Goal: Complete application form: Complete application form

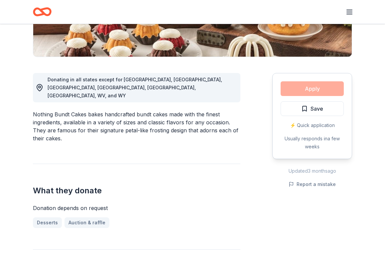
scroll to position [142, 0]
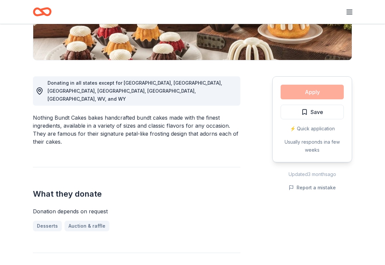
click at [307, 90] on div "Apply Save ⚡️ Quick application Usually responds in a few weeks" at bounding box center [313, 119] width 80 height 86
click at [242, 96] on div "Donating in all states except for AK, [GEOGRAPHIC_DATA], [GEOGRAPHIC_DATA], [GE…" at bounding box center [193, 255] width 320 height 390
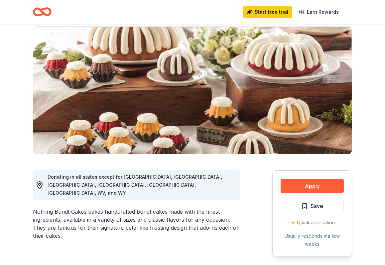
scroll to position [0, 0]
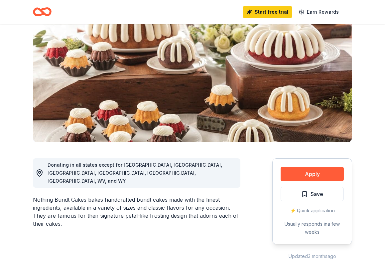
scroll to position [61, 0]
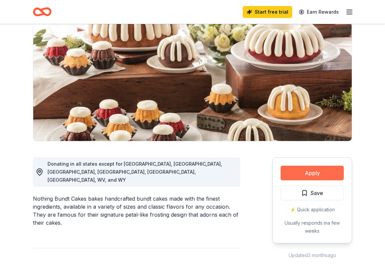
click at [317, 173] on button "Apply" at bounding box center [312, 172] width 63 height 15
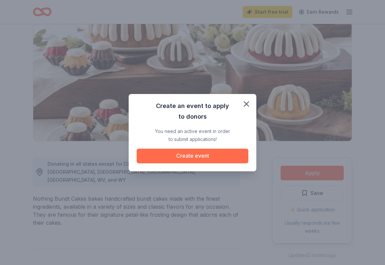
click at [205, 155] on button "Create event" at bounding box center [193, 155] width 112 height 15
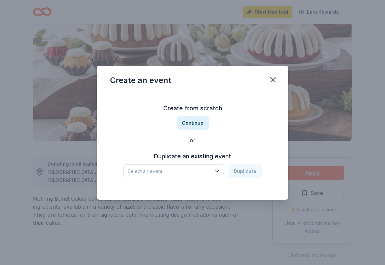
click at [177, 169] on span "Select an event" at bounding box center [169, 171] width 83 height 8
click at [196, 123] on button "Continue" at bounding box center [193, 122] width 32 height 13
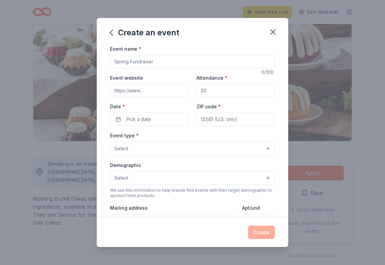
drag, startPoint x: 157, startPoint y: 63, endPoint x: 96, endPoint y: 64, distance: 60.6
click at [96, 64] on div "Create an event Event name * 0 /100 Event website Attendance * Date * Pick a da…" at bounding box center [192, 132] width 385 height 265
type input "Rhythm & Brews"
click at [136, 92] on input "Event website" at bounding box center [149, 90] width 79 height 13
type input "https://dolanfund.org/"
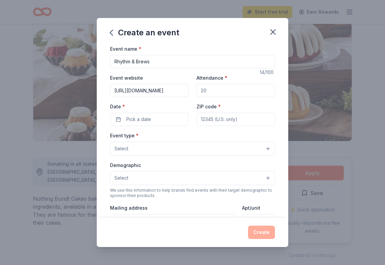
drag, startPoint x: 171, startPoint y: 94, endPoint x: 96, endPoint y: 88, distance: 75.5
click at [96, 88] on div "Create an event Event name * Rhythm & Brews 14 /100 Event website https://dolan…" at bounding box center [192, 132] width 385 height 265
paste input "https://dolanfund.org/event/3rd-annual-rhythm-brews/"
type input "https://dolanfund.org/event/3rd-annual-rhythm-brews/"
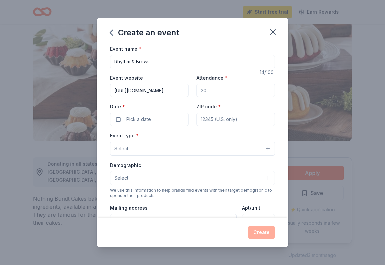
click at [219, 92] on input "Attendance *" at bounding box center [236, 90] width 79 height 13
type input "125"
click at [152, 117] on button "Pick a date" at bounding box center [149, 119] width 79 height 13
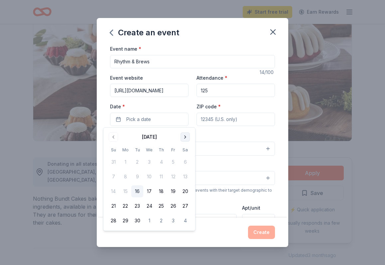
click at [185, 140] on button "Go to next month" at bounding box center [185, 136] width 9 height 9
click at [159, 175] on button "9" at bounding box center [161, 176] width 12 height 12
click at [227, 120] on input "ZIP code *" at bounding box center [236, 119] width 79 height 13
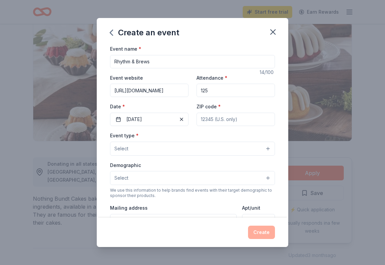
type input "19118"
type input "8624 Rear Germantown Ave."
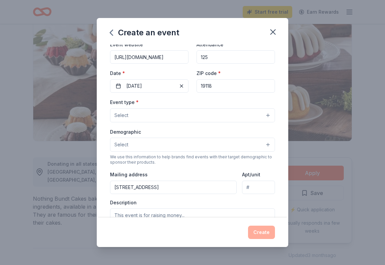
scroll to position [34, 0]
click at [186, 112] on button "Select" at bounding box center [192, 115] width 165 height 14
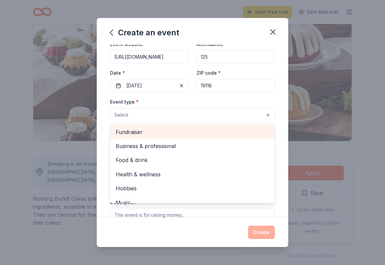
click at [180, 130] on span "Fundraiser" at bounding box center [193, 131] width 154 height 9
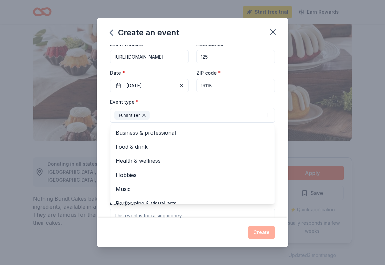
click at [230, 105] on div "Event type * Fundraiser Business & professional Food & drink Health & wellness …" at bounding box center [192, 110] width 165 height 25
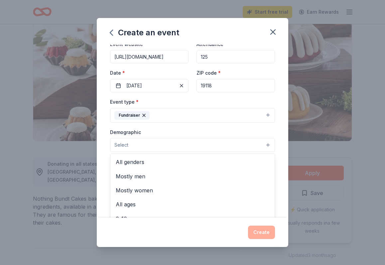
click at [182, 146] on button "Select" at bounding box center [192, 145] width 165 height 14
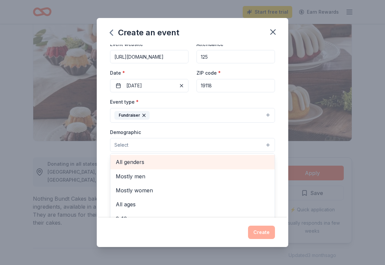
click at [175, 161] on span "All genders" at bounding box center [193, 161] width 154 height 9
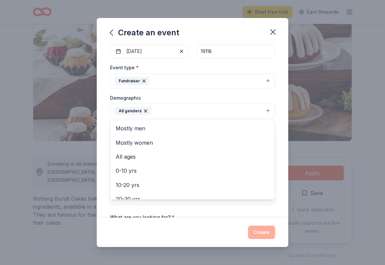
scroll to position [71, 0]
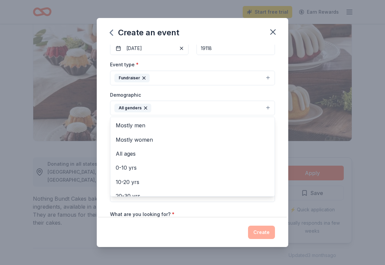
click at [277, 132] on div "Event name * Rhythm & Brews 14 /100 Event website https://dolanfund.org/event/3…" at bounding box center [193, 131] width 192 height 173
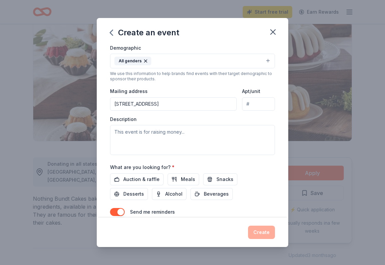
scroll to position [118, 0]
click at [251, 103] on input "Apt/unit" at bounding box center [258, 103] width 33 height 13
type input "Rear"
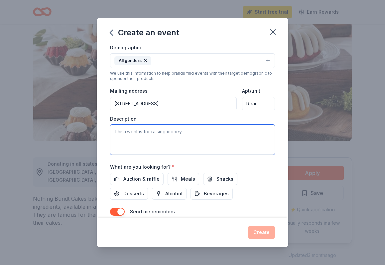
click at [226, 129] on textarea at bounding box center [192, 139] width 165 height 30
paste textarea "Rhythm & Brews is not merely a celebration; it represents a significant opportu…"
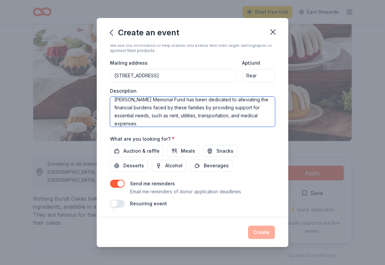
scroll to position [147, 0]
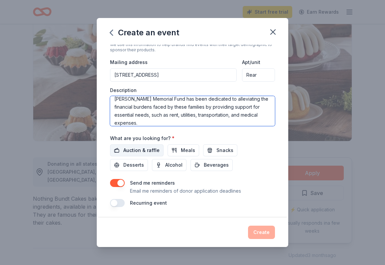
type textarea "Rhythm & Brews is not merely a celebration; it represents a significant opportu…"
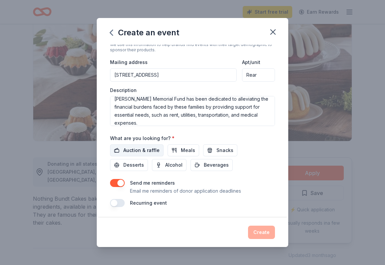
click at [148, 149] on span "Auction & raffle" at bounding box center [142, 150] width 36 height 8
click at [122, 183] on button "button" at bounding box center [117, 183] width 15 height 8
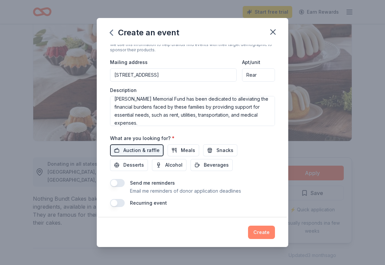
click at [266, 232] on button "Create" at bounding box center [261, 231] width 27 height 13
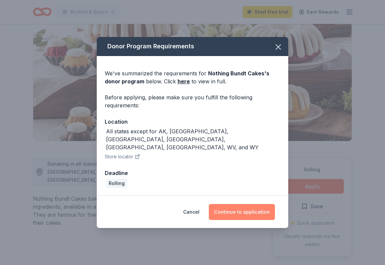
click at [238, 204] on button "Continue to application" at bounding box center [242, 212] width 66 height 16
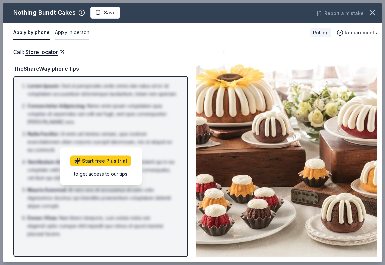
click at [74, 32] on button "Apply in person" at bounding box center [72, 33] width 35 height 14
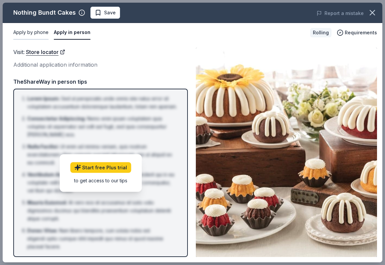
click at [37, 29] on button "Apply by phone" at bounding box center [30, 33] width 35 height 14
